Goal: Find specific page/section: Find specific page/section

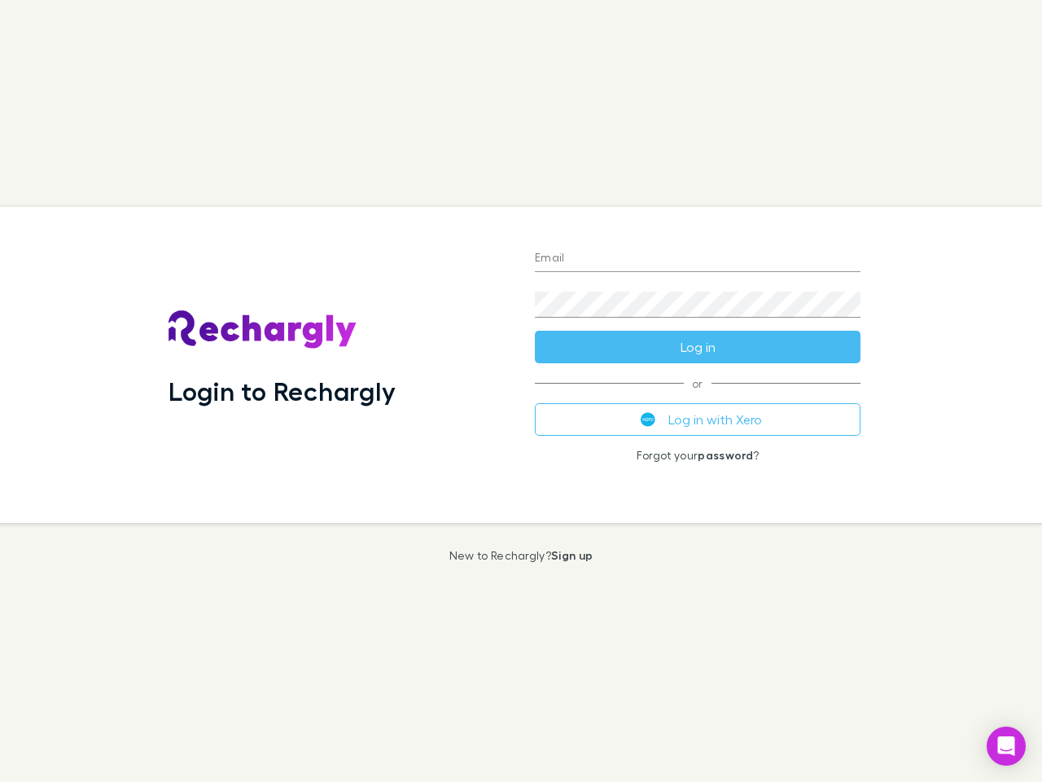
click at [521, 391] on div "Login to Rechargly" at bounding box center [339, 365] width 366 height 316
click at [698, 259] on input "Email" at bounding box center [698, 259] width 326 height 26
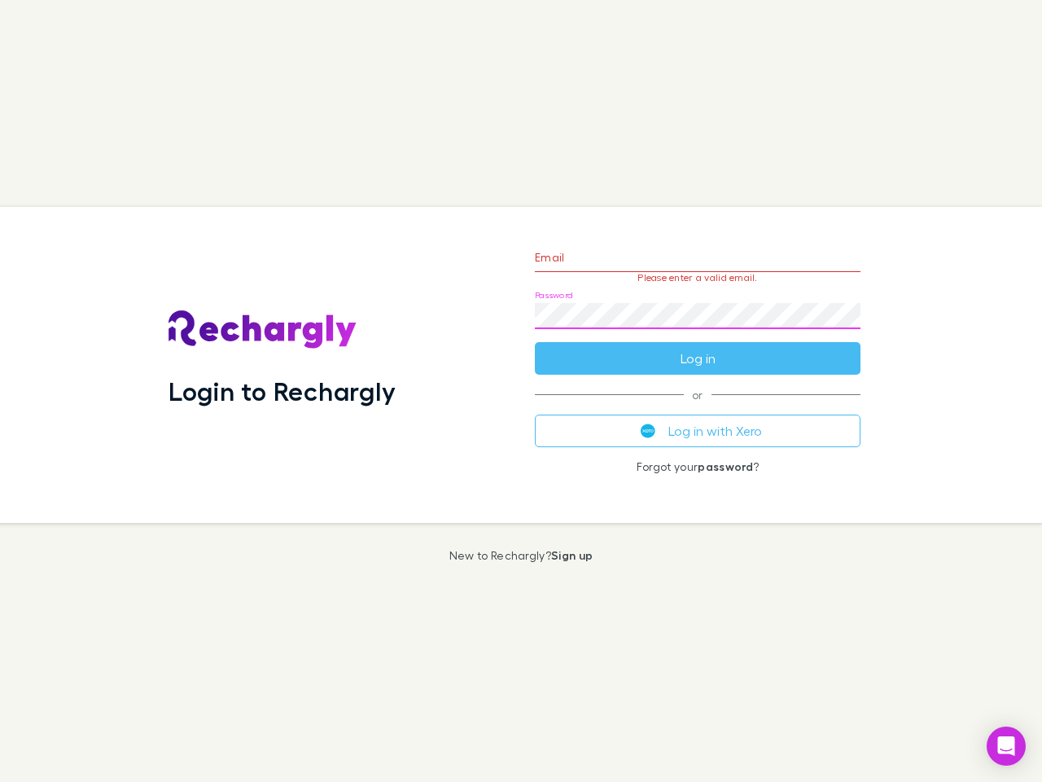
click at [698, 347] on form "Email Please enter a valid email. Password Log in" at bounding box center [698, 304] width 326 height 142
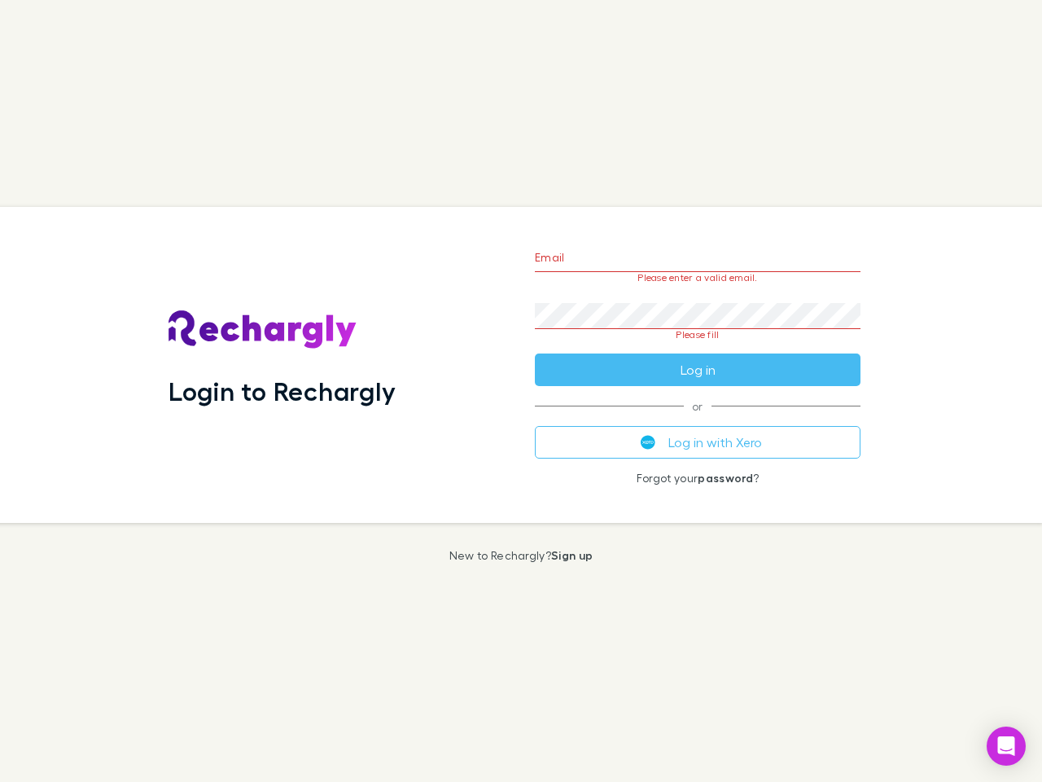
click at [698, 419] on div "Email Please enter a valid email. Password Please fill Log in or Log in with Xe…" at bounding box center [698, 365] width 352 height 316
click at [1006, 746] on icon "Open Intercom Messenger" at bounding box center [1006, 746] width 17 height 20
